Goal: Task Accomplishment & Management: Manage account settings

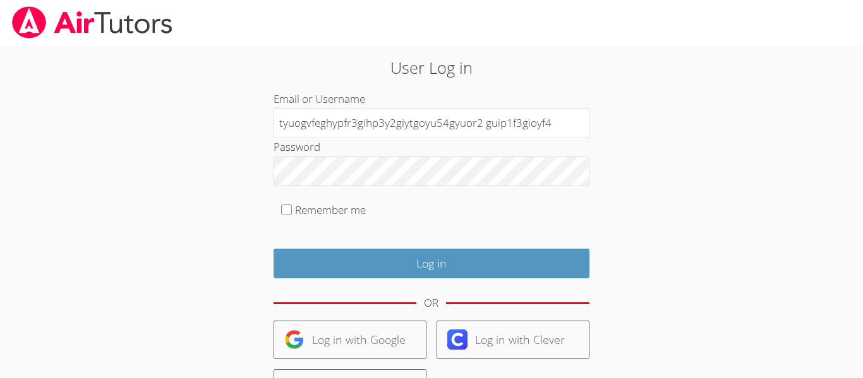
type input "tyuogvfeghypfr3gihp3y2giytgoyu54gyuor2 guip1f3gioyf4"
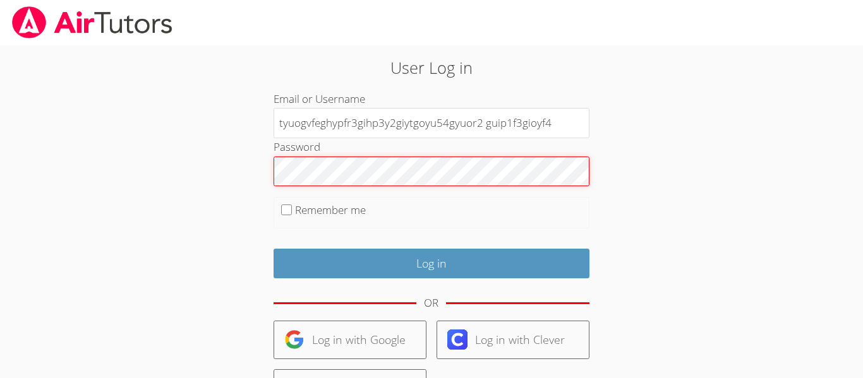
scroll to position [0, 140]
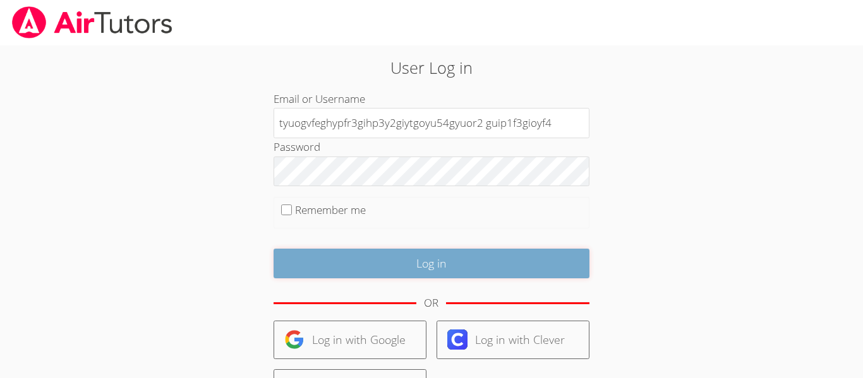
click at [384, 258] on input "Log in" at bounding box center [431, 264] width 316 height 30
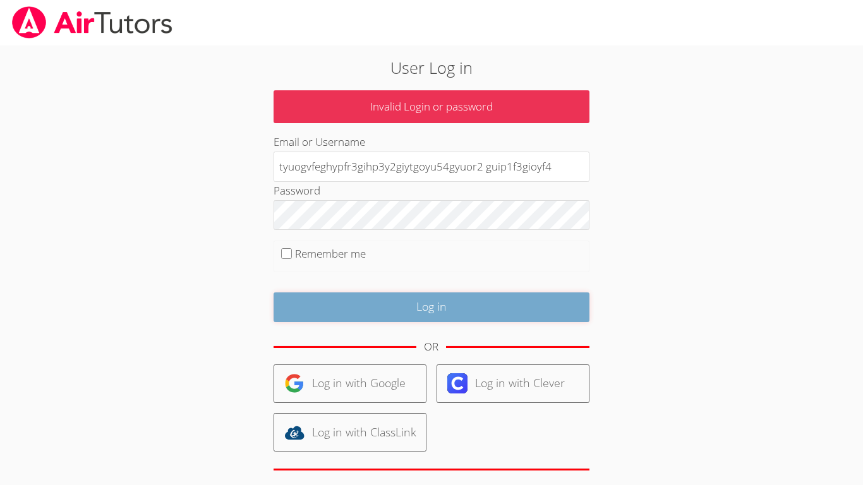
click at [412, 301] on input "Log in" at bounding box center [431, 307] width 316 height 30
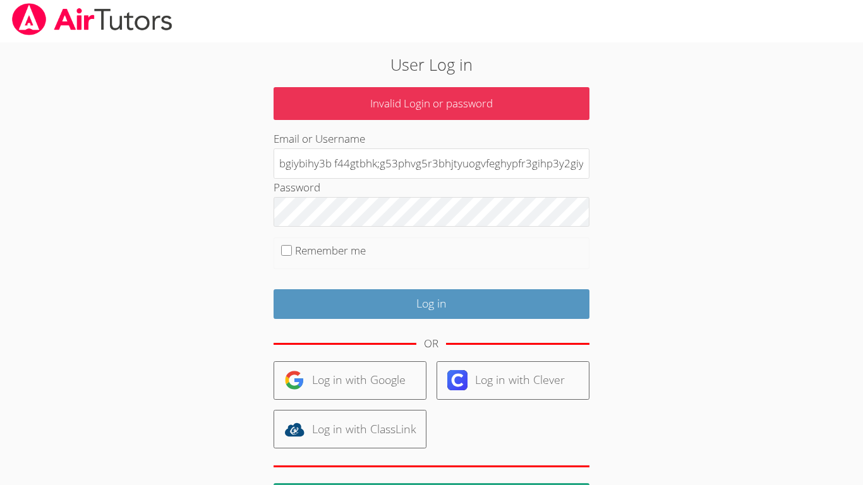
type input "bgiybihy3b f44gtbhk;g53phvg5r3bhjtyuogvfeghypfr3gihp3y2giytgoyu54gyuor2 guip1f3…"
click at [318, 256] on label "Remember me" at bounding box center [330, 250] width 71 height 15
click at [292, 256] on input "Remember me" at bounding box center [286, 250] width 11 height 11
checkbox input "true"
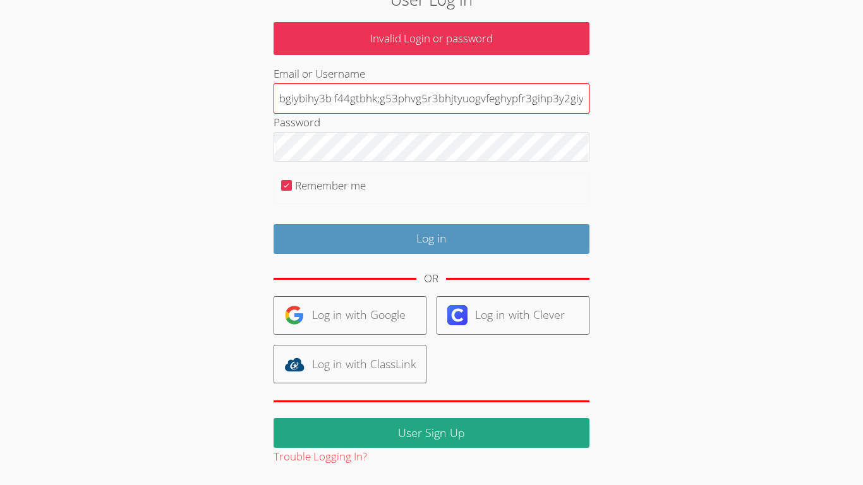
drag, startPoint x: 318, startPoint y: 256, endPoint x: 367, endPoint y: 93, distance: 170.2
click at [367, 93] on form "Invalid Login or password Email or Username bgiybihy3b f44gtbhk;g53phvg5r3bhjty…" at bounding box center [431, 244] width 316 height 444
click at [367, 93] on input "bgiybihy3b f44gtbhk;g53phvg5r3bhjtyuogvfeghypfr3gihp3y2giytgoyu54gyuor2 guip1f3…" at bounding box center [431, 98] width 316 height 30
